Goal: Task Accomplishment & Management: Use online tool/utility

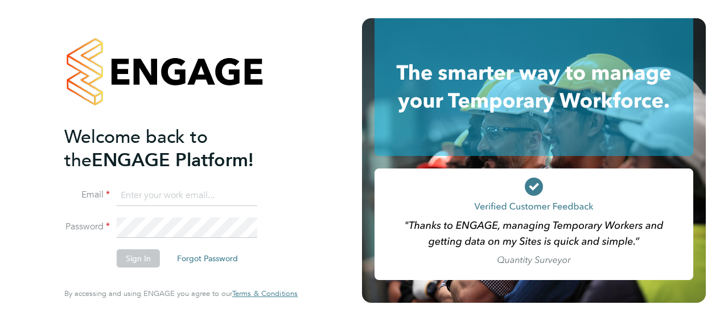
type input "[EMAIL_ADDRESS][PERSON_NAME][DOMAIN_NAME]"
click at [134, 258] on button "Sign In" at bounding box center [138, 258] width 43 height 18
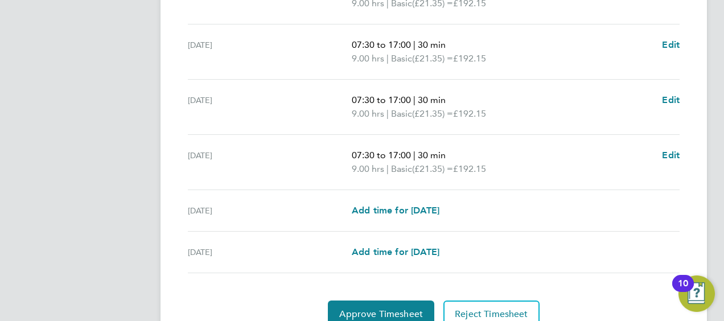
scroll to position [508, 0]
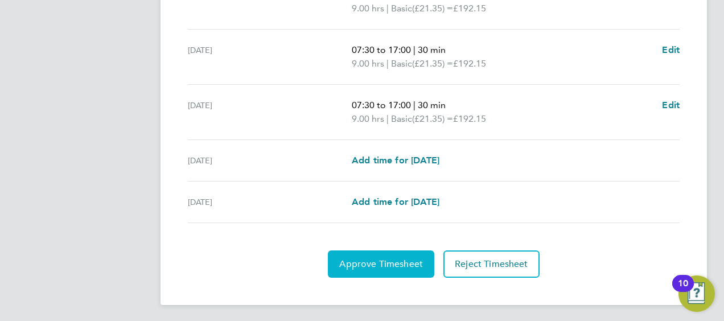
click at [380, 264] on span "Approve Timesheet" at bounding box center [381, 263] width 84 height 11
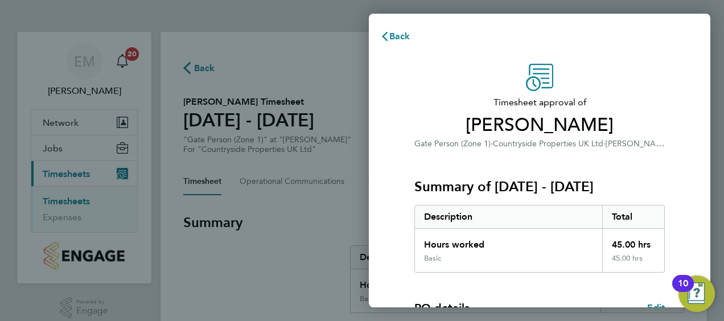
scroll to position [223, 0]
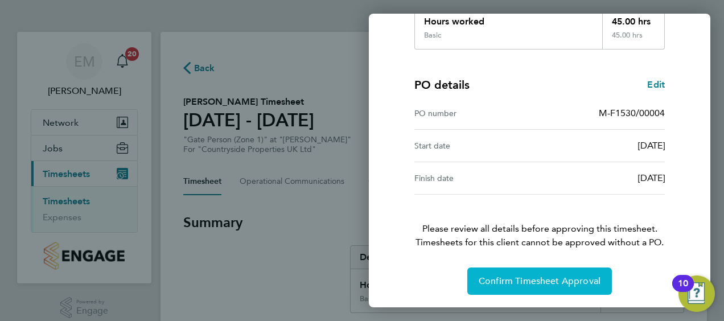
click at [543, 287] on button "Confirm Timesheet Approval" at bounding box center [539, 280] width 145 height 27
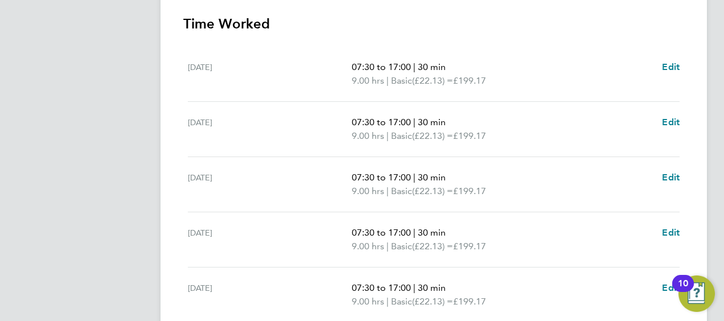
scroll to position [508, 0]
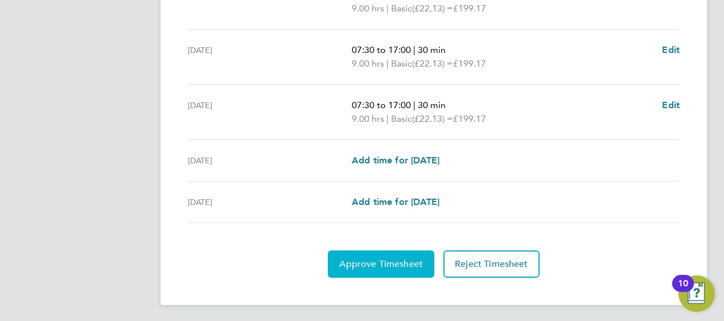
click at [370, 271] on button "Approve Timesheet" at bounding box center [381, 263] width 106 height 27
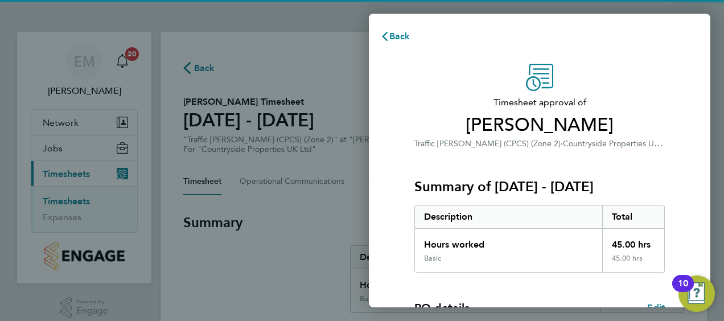
scroll to position [191, 0]
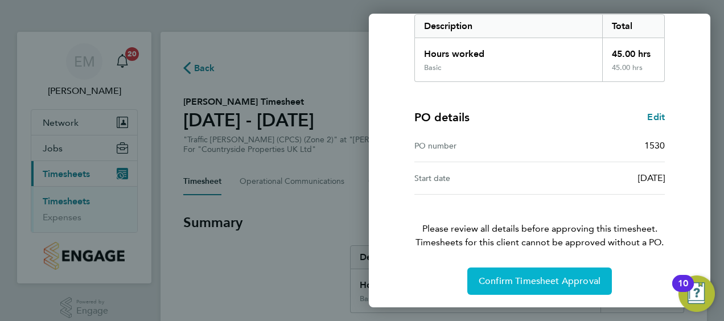
click at [497, 275] on span "Confirm Timesheet Approval" at bounding box center [540, 280] width 122 height 11
